Goal: Task Accomplishment & Management: Manage account settings

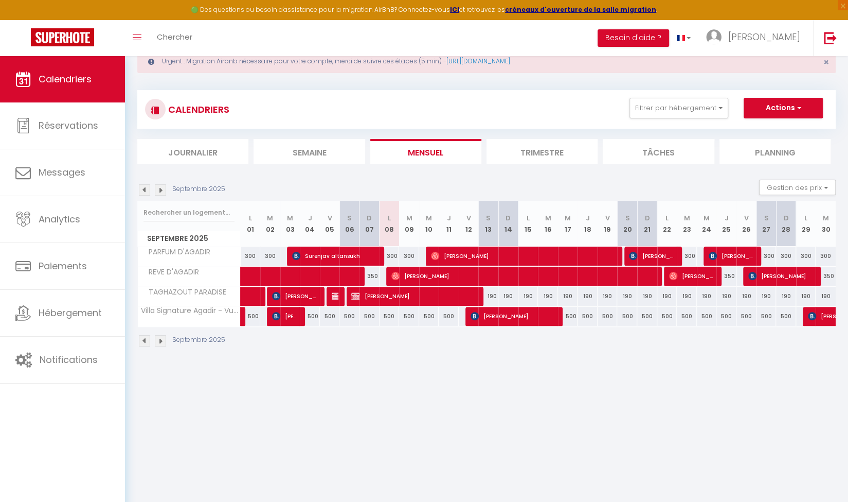
scroll to position [32, 0]
click at [347, 112] on div "CALENDRIERS Filtrer par hébergement Tous PARFUM D'AGADIR REVE D'AGADIR TAGHAZOU…" at bounding box center [486, 109] width 683 height 23
click at [155, 186] on img at bounding box center [160, 189] width 11 height 11
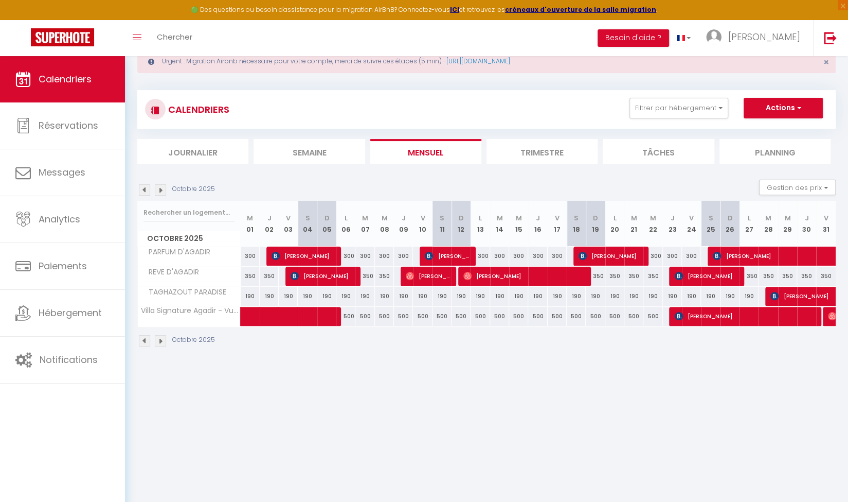
click at [165, 187] on img at bounding box center [160, 189] width 11 height 11
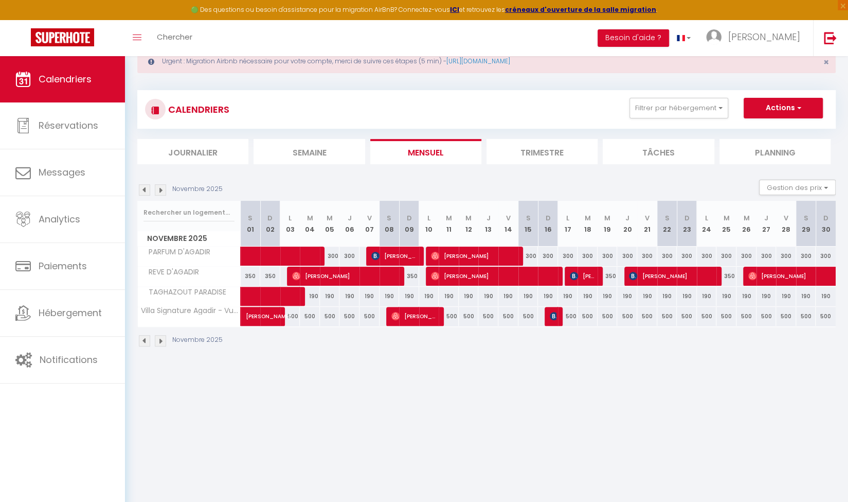
click at [166, 188] on img at bounding box center [160, 189] width 11 height 11
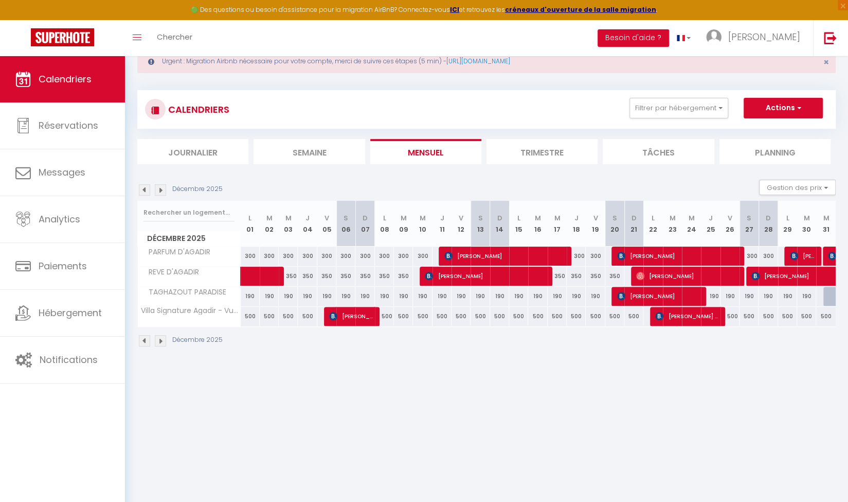
click at [166, 188] on img at bounding box center [160, 189] width 11 height 11
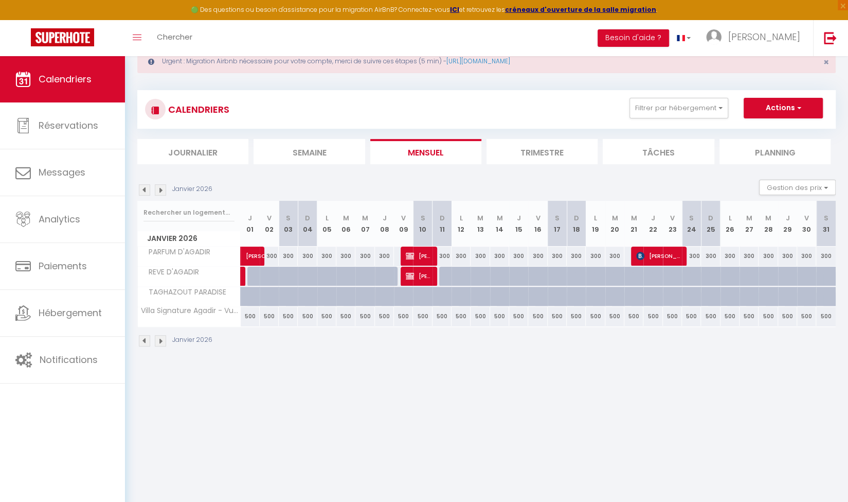
click at [141, 189] on img at bounding box center [144, 189] width 11 height 11
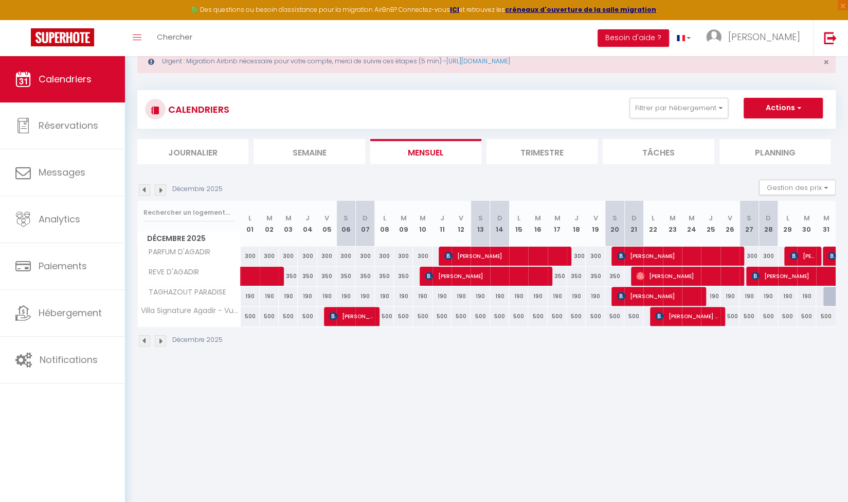
click at [141, 189] on img at bounding box center [144, 189] width 11 height 11
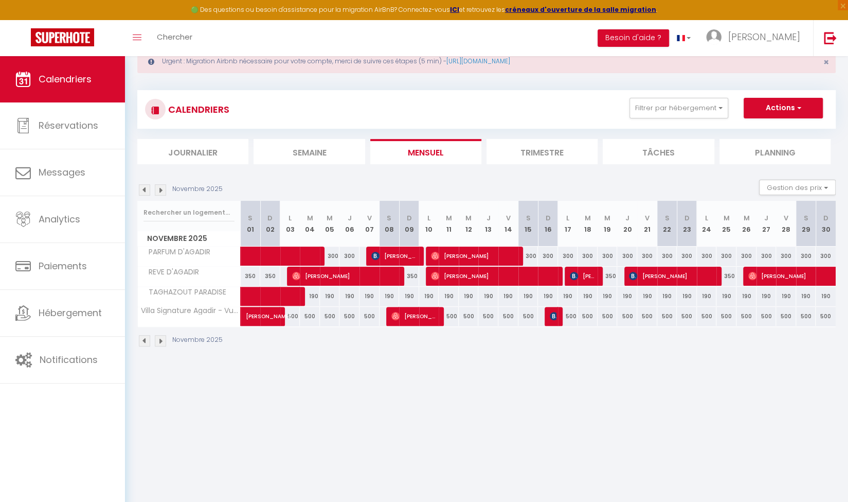
click at [147, 189] on img at bounding box center [144, 189] width 11 height 11
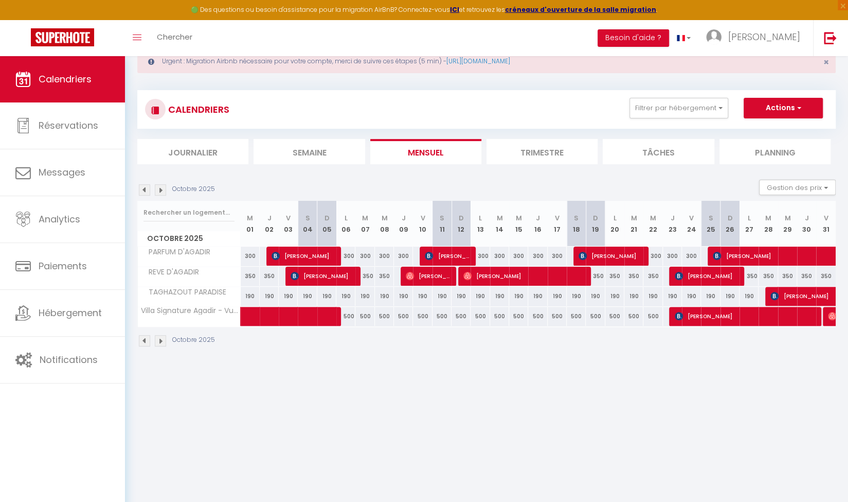
click at [147, 189] on img at bounding box center [144, 189] width 11 height 11
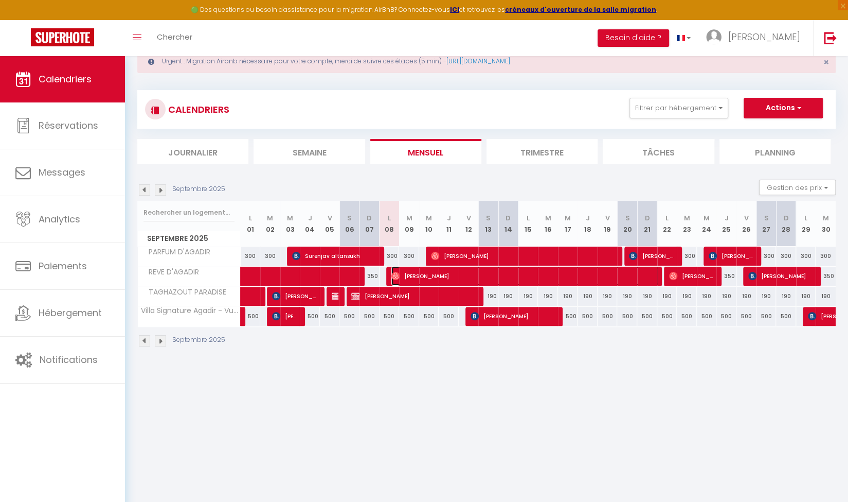
click at [396, 276] on img at bounding box center [396, 276] width 8 height 8
select select "OK"
select select "1"
select select "0"
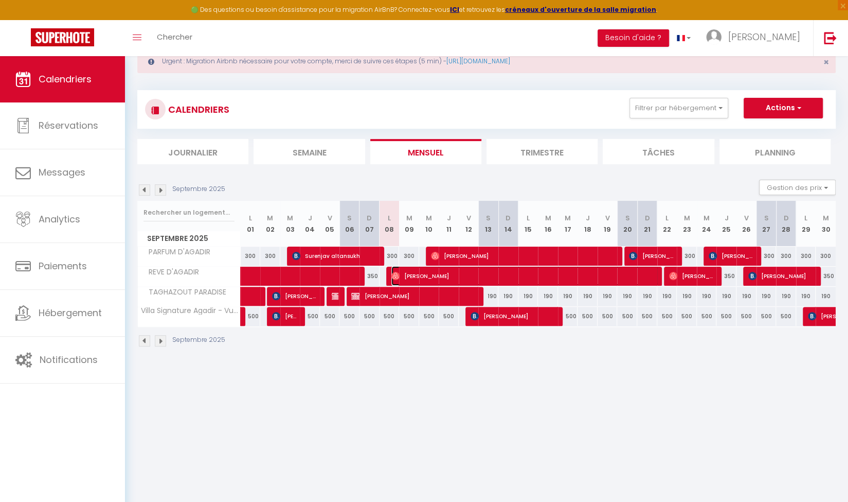
select select "1"
select select
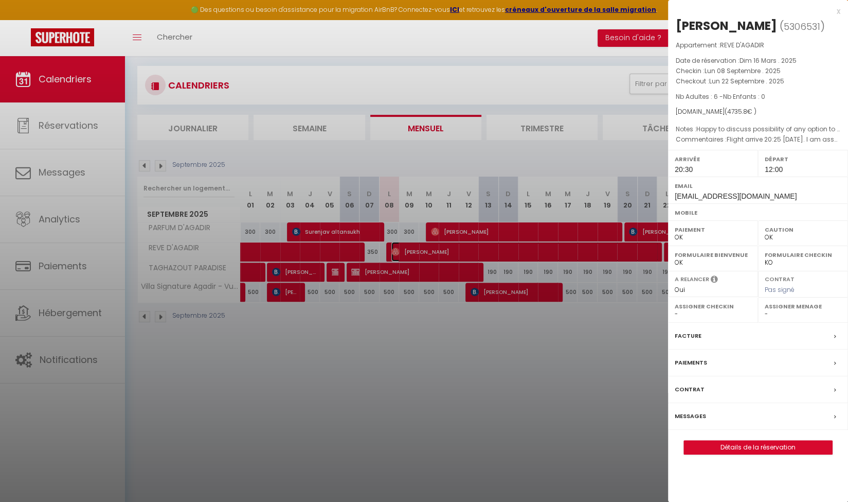
scroll to position [56, 0]
click at [784, 444] on link "Détails de la réservation" at bounding box center [758, 446] width 148 height 13
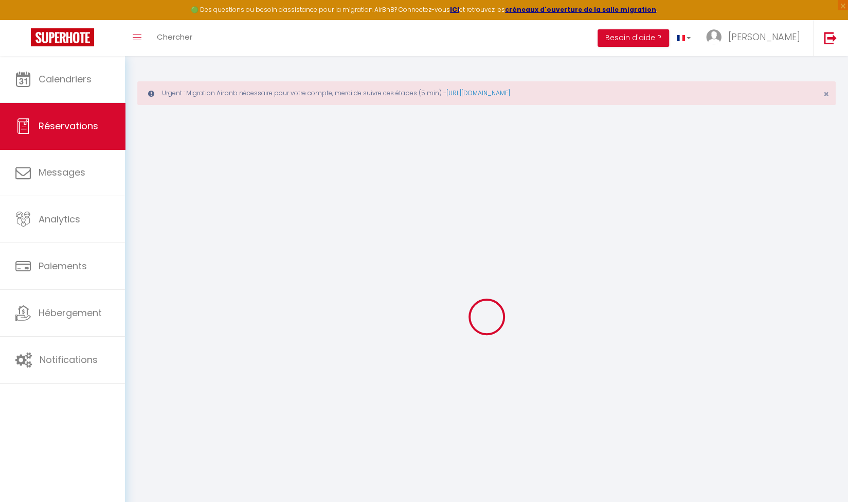
select select
checkbox input "false"
select select
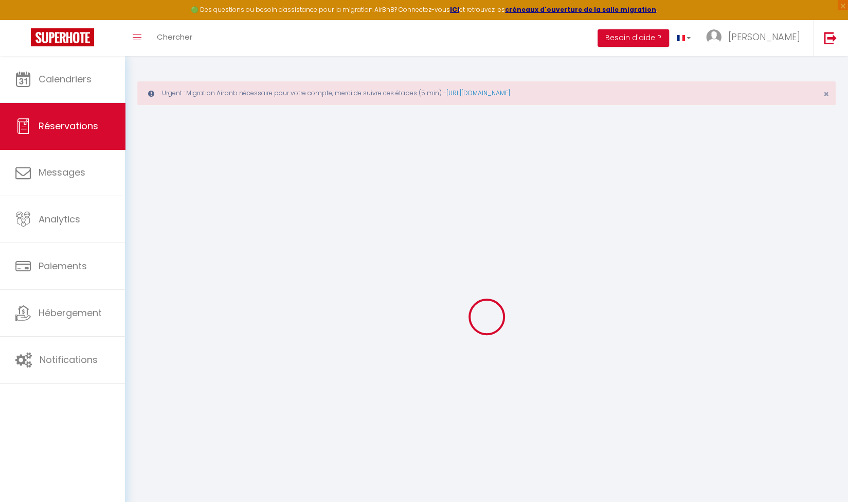
select select
checkbox input "false"
select select
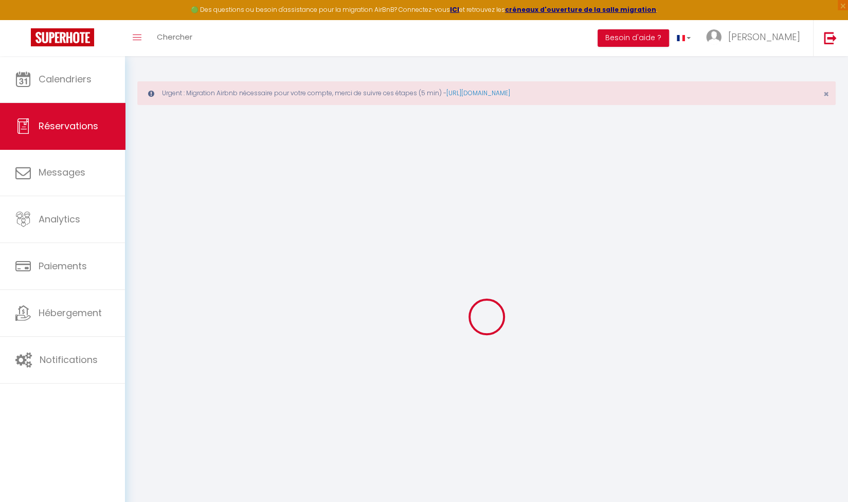
select select
checkbox input "false"
type textarea "Flight arrive 20:25 [DATE]. I am assuming we will take 90 minutes to clear airp…"
type textarea "Happy to discuss possibility of any option to pay for later check out on22nd if…"
select select
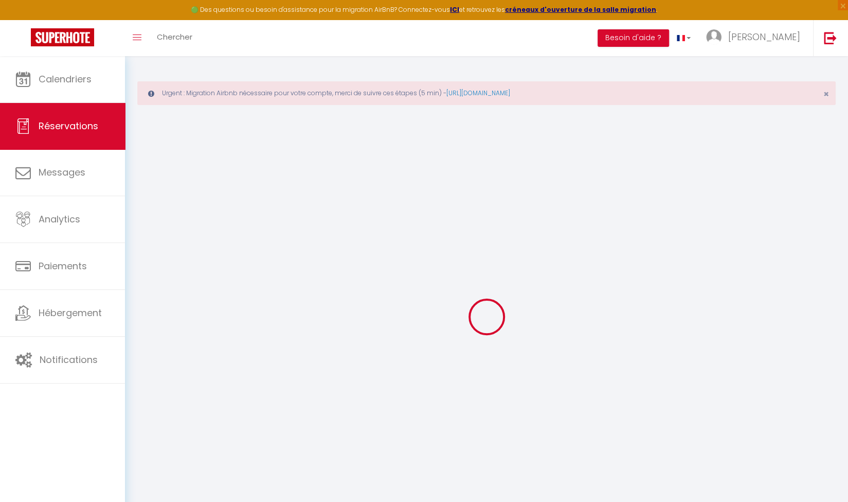
type input "99"
select select
checkbox input "false"
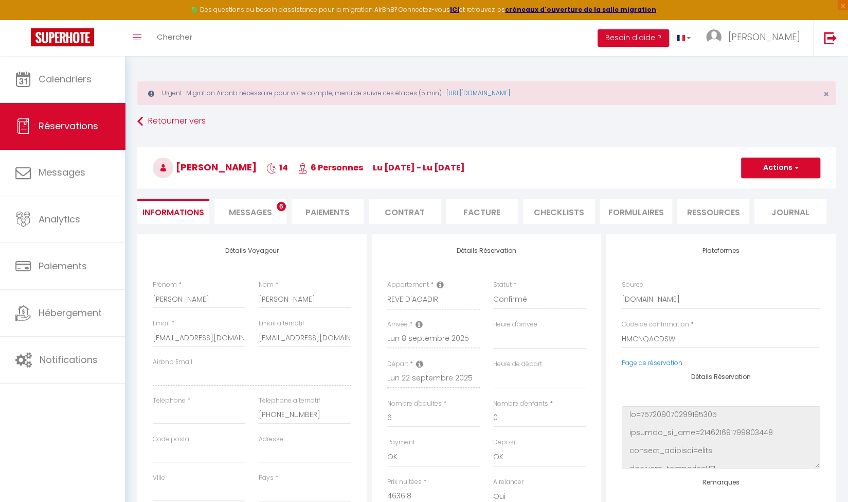
select select
checkbox input "false"
select select "20:30"
select select "12:00"
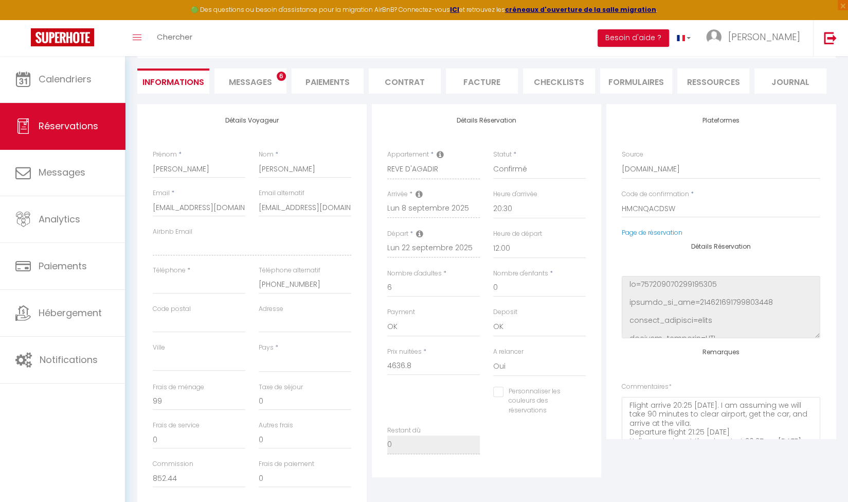
scroll to position [130, 0]
click at [491, 80] on li "Facture" at bounding box center [482, 81] width 72 height 25
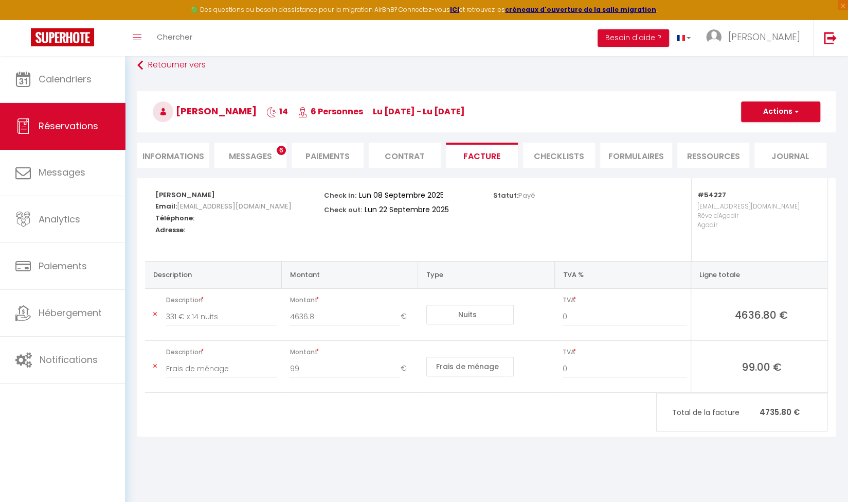
scroll to position [56, 0]
click at [562, 161] on li "CHECKLISTS" at bounding box center [559, 155] width 72 height 25
